Goal: Task Accomplishment & Management: Use online tool/utility

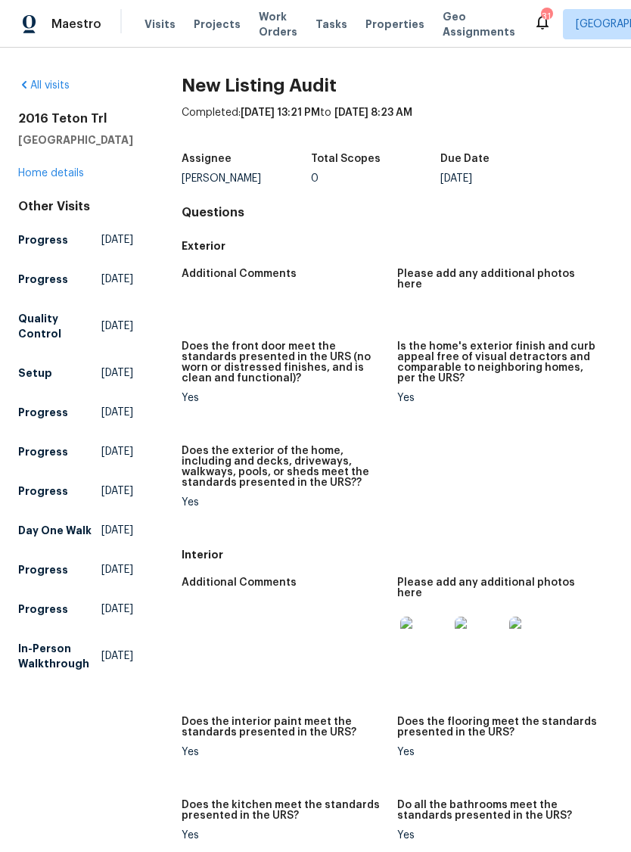
click at [424, 632] on img at bounding box center [424, 641] width 48 height 48
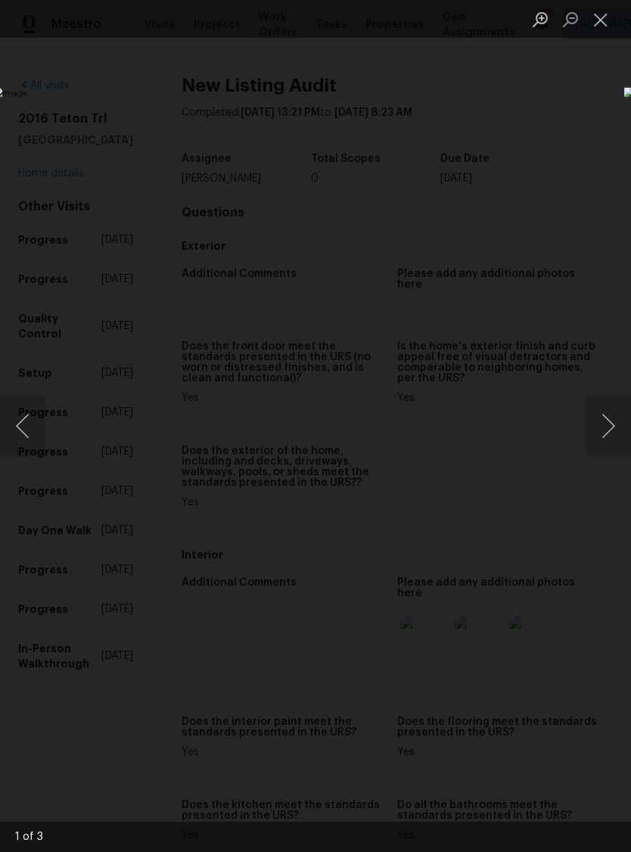
click at [604, 430] on button "Next image" at bounding box center [608, 426] width 45 height 61
click at [23, 424] on button "Previous image" at bounding box center [22, 426] width 45 height 61
click at [604, 434] on button "Next image" at bounding box center [608, 426] width 45 height 61
click at [604, 430] on button "Next image" at bounding box center [608, 426] width 45 height 61
click at [26, 434] on button "Previous image" at bounding box center [22, 426] width 45 height 61
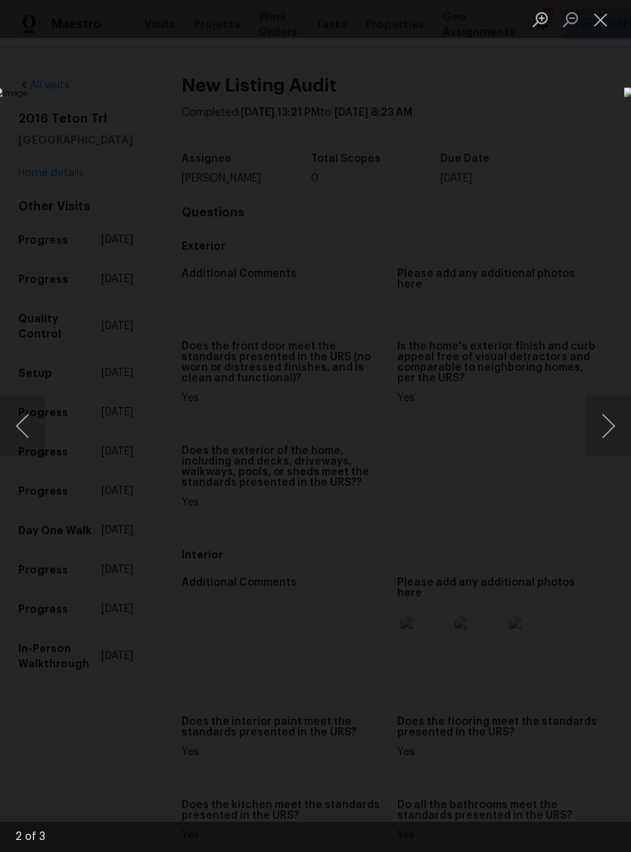
click at [608, 427] on button "Next image" at bounding box center [608, 426] width 45 height 61
click at [610, 425] on button "Next image" at bounding box center [608, 426] width 45 height 61
click at [605, 21] on button "Close lightbox" at bounding box center [601, 19] width 30 height 26
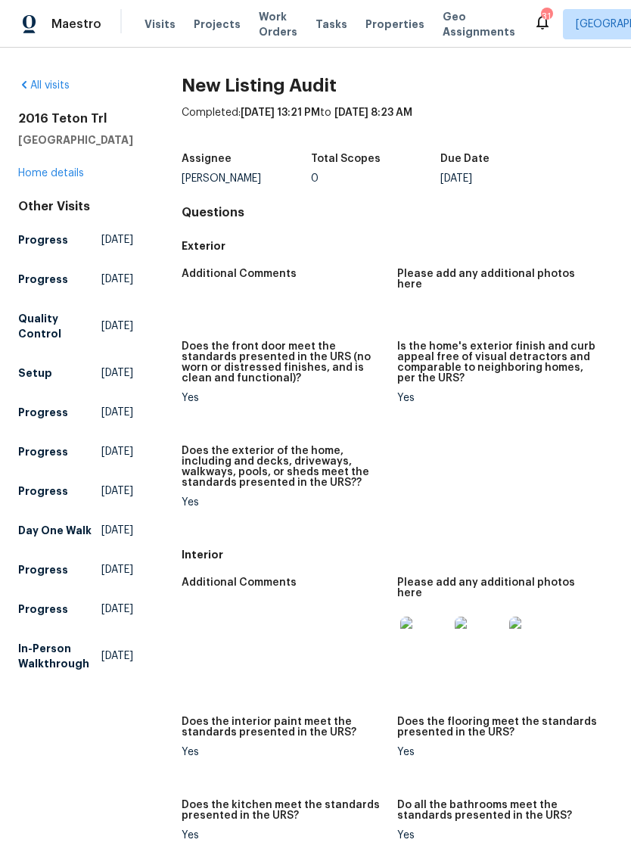
click at [152, 25] on span "Visits" at bounding box center [160, 24] width 31 height 15
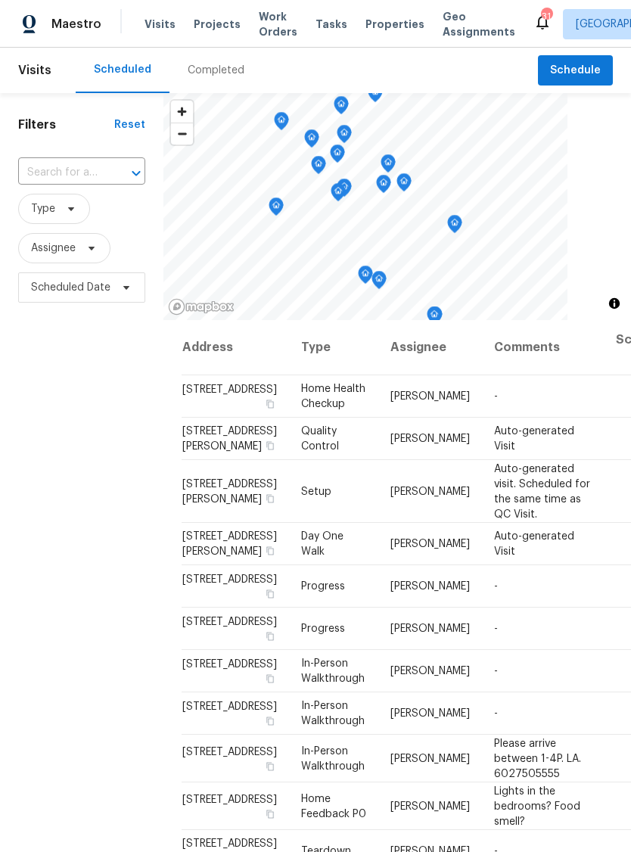
click at [202, 74] on div "Completed" at bounding box center [216, 70] width 57 height 15
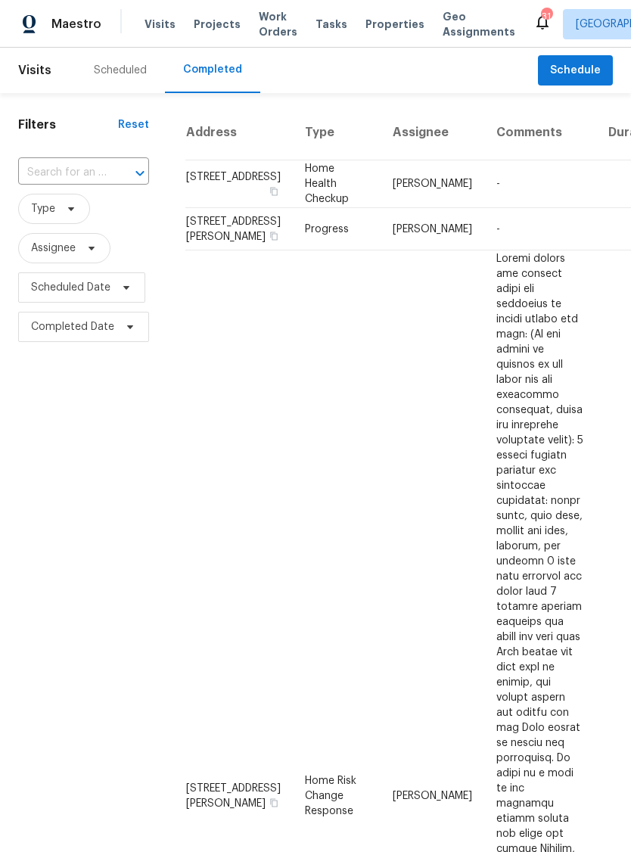
click at [92, 178] on input "text" at bounding box center [62, 172] width 89 height 23
type input "2016 teton"
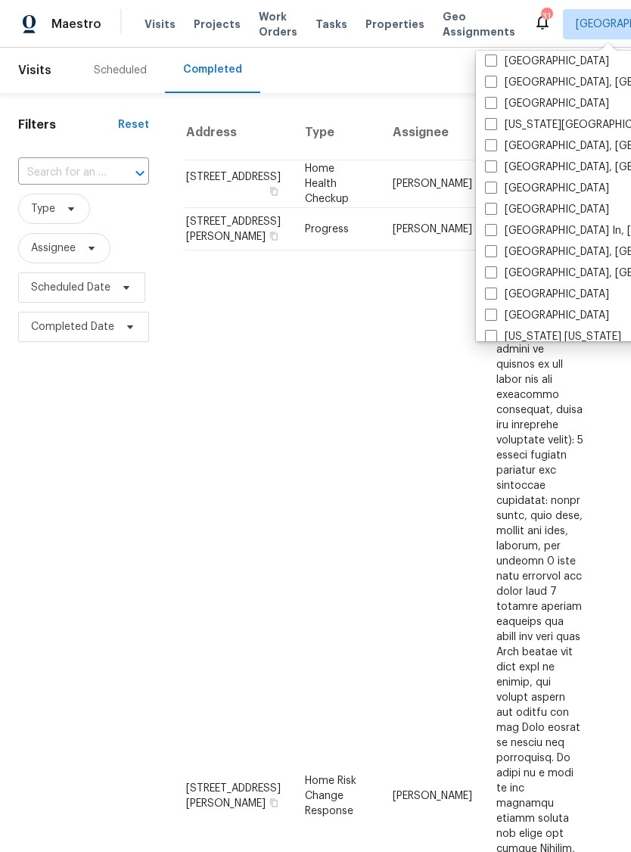
scroll to position [570, 0]
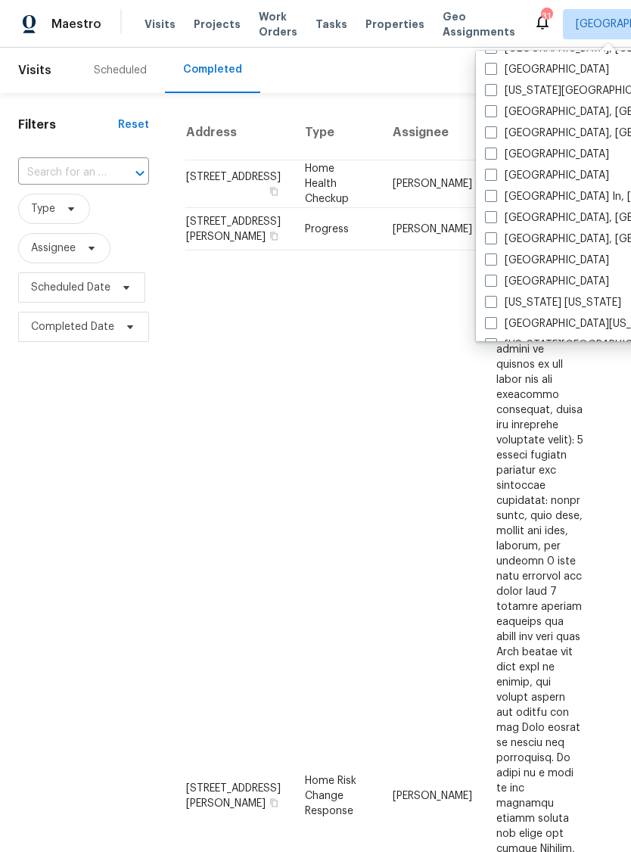
click at [492, 261] on span at bounding box center [491, 259] width 12 height 12
click at [492, 261] on input "[GEOGRAPHIC_DATA]" at bounding box center [490, 258] width 10 height 10
checkbox input "true"
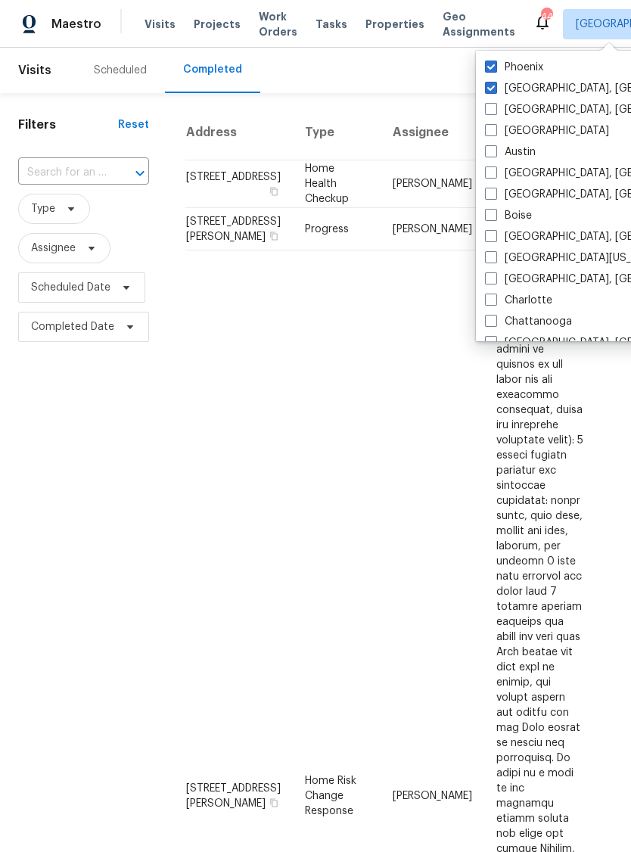
click at [493, 67] on span at bounding box center [491, 67] width 12 height 12
click at [493, 67] on input "Phoenix" at bounding box center [490, 65] width 10 height 10
checkbox input "false"
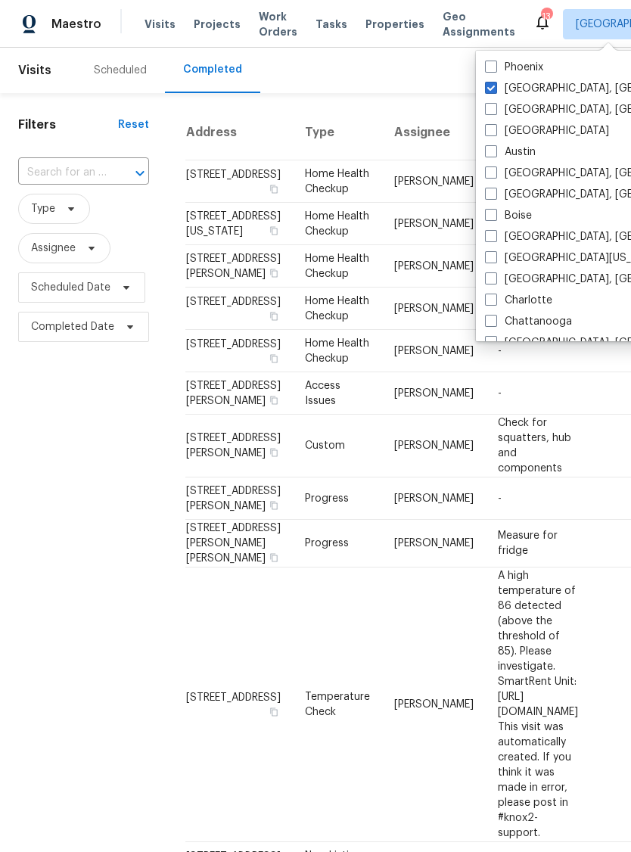
click at [493, 89] on span at bounding box center [491, 88] width 12 height 12
click at [493, 89] on input "[GEOGRAPHIC_DATA], [GEOGRAPHIC_DATA]" at bounding box center [490, 86] width 10 height 10
checkbox input "false"
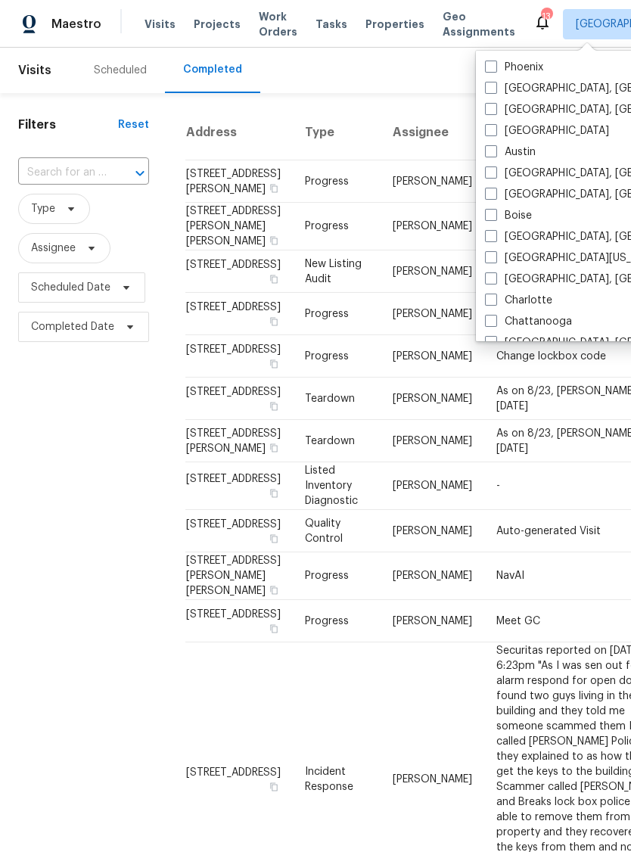
click at [82, 173] on input "text" at bounding box center [62, 172] width 89 height 23
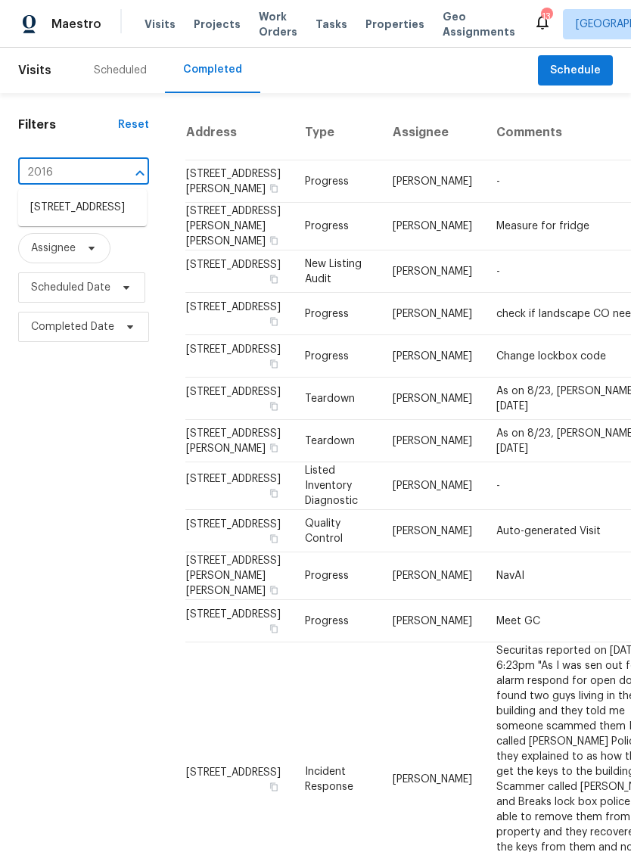
type input "2016"
click at [88, 219] on li "[STREET_ADDRESS]" at bounding box center [82, 207] width 129 height 25
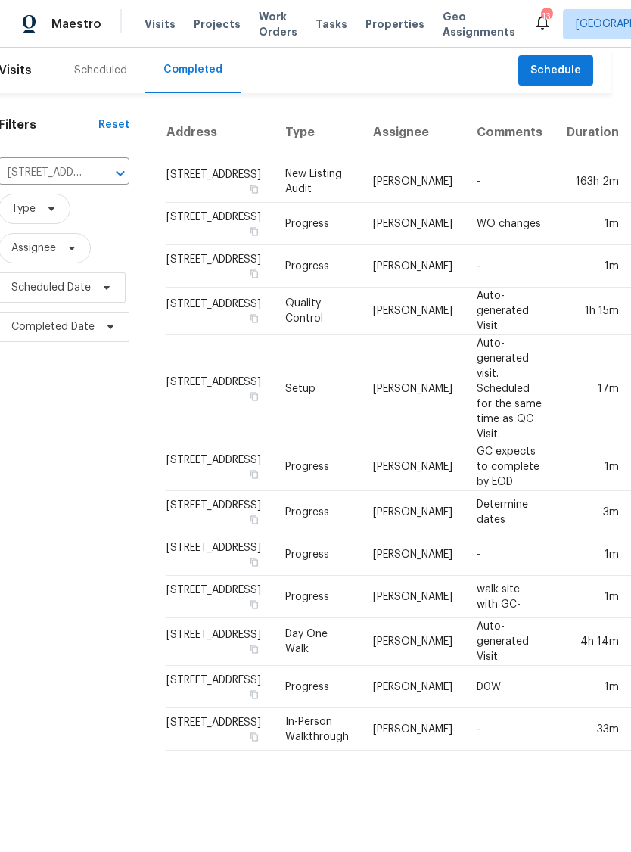
scroll to position [0, 20]
